Goal: Transaction & Acquisition: Purchase product/service

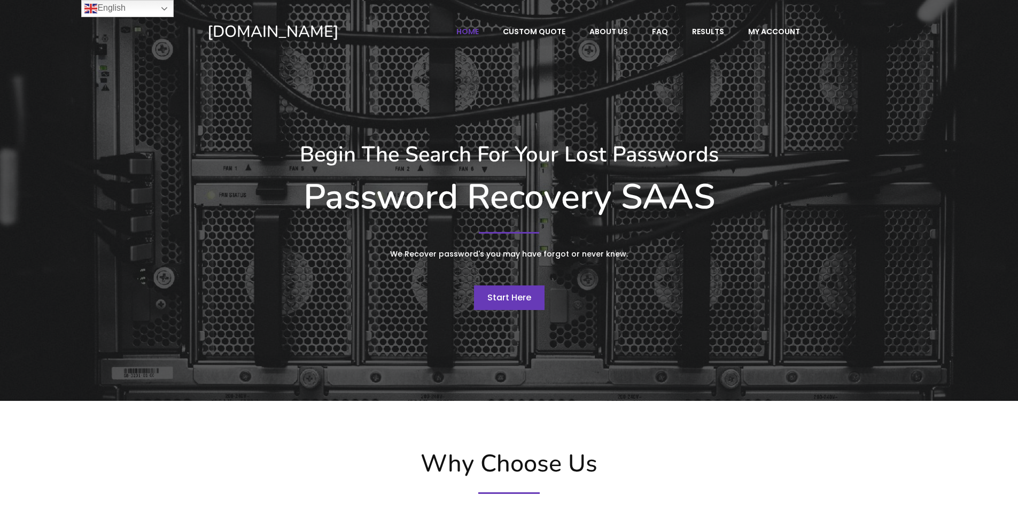
click at [501, 303] on span "Start Here" at bounding box center [509, 297] width 44 height 12
click at [510, 306] on link "Start Here" at bounding box center [509, 297] width 71 height 25
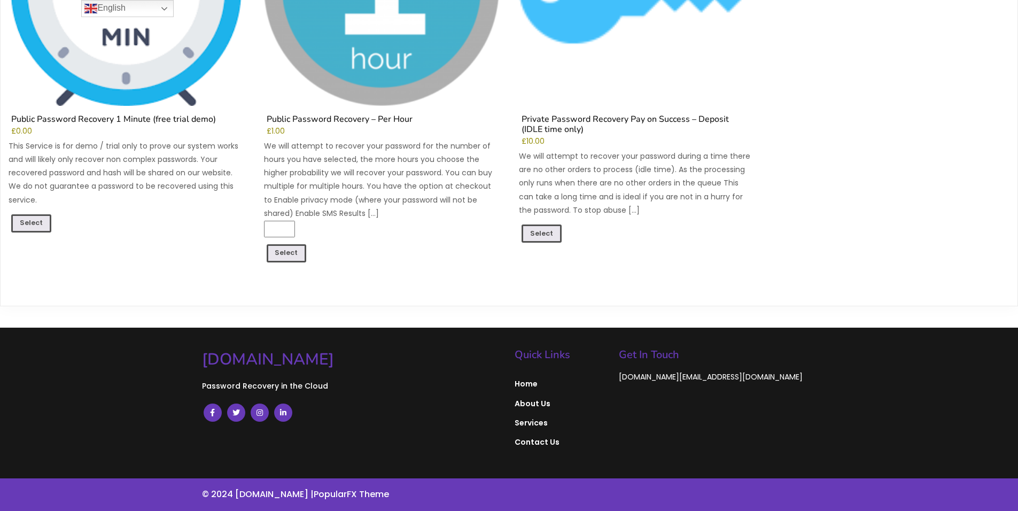
scroll to position [236, 0]
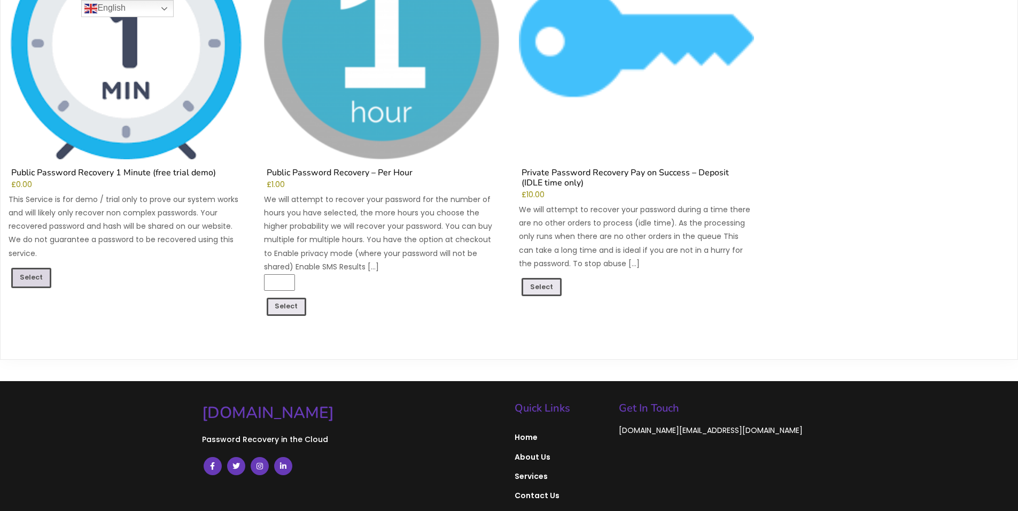
click at [37, 271] on link "Select" at bounding box center [31, 278] width 40 height 20
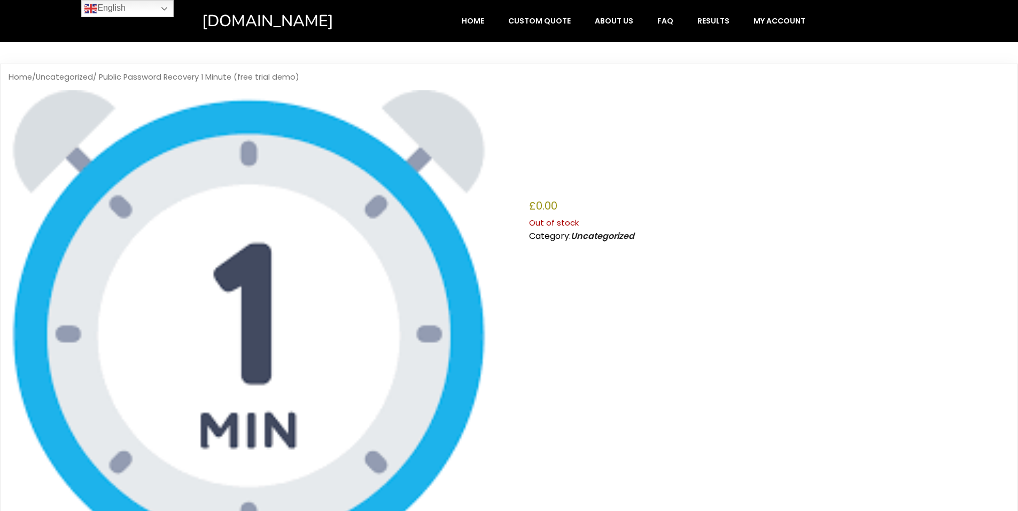
click at [584, 222] on p "Out of stock" at bounding box center [769, 223] width 480 height 14
